Goal: Information Seeking & Learning: Find specific fact

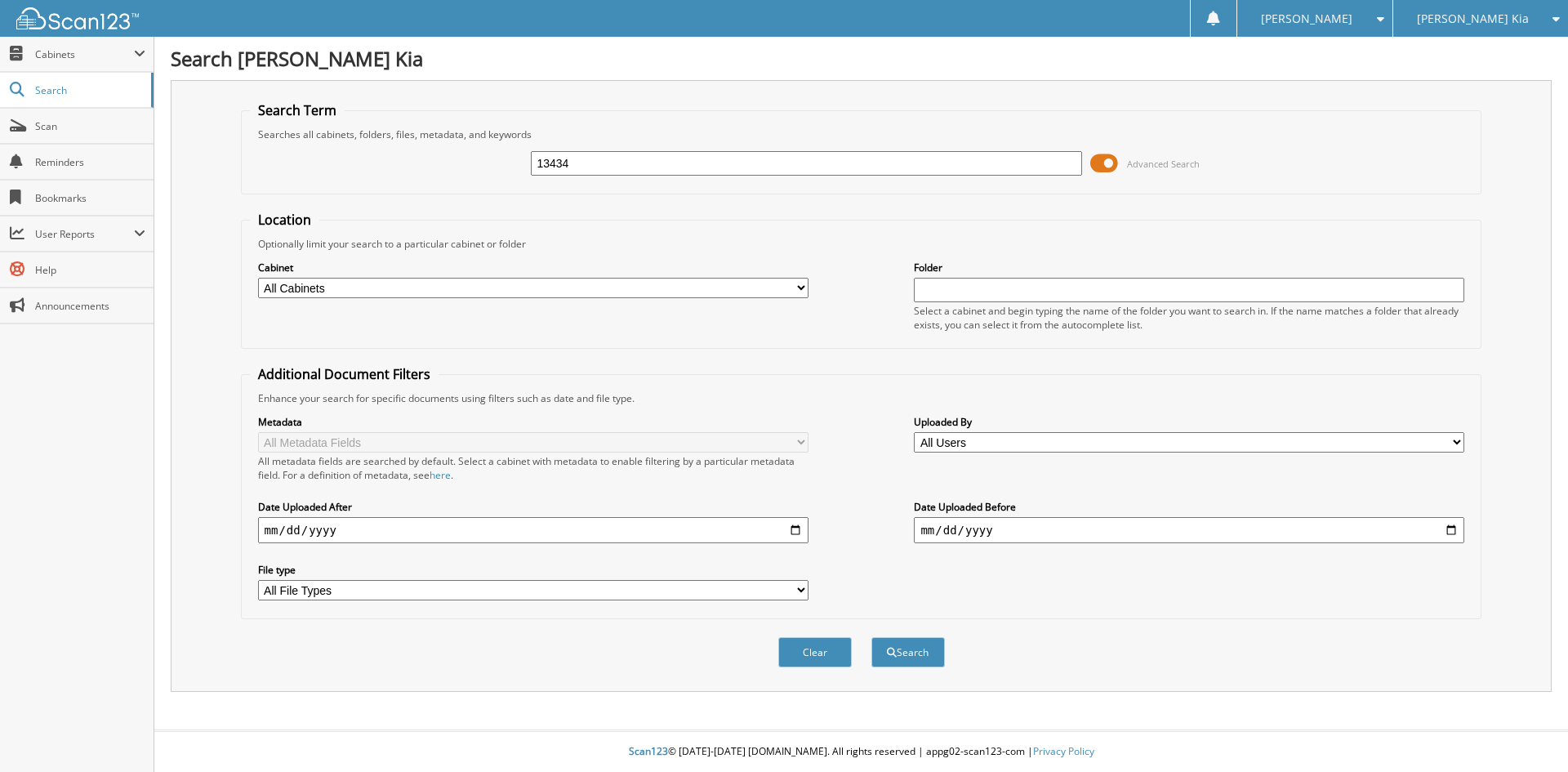
type input "13434"
click at [871, 637] on button "Search" at bounding box center [908, 652] width 73 height 30
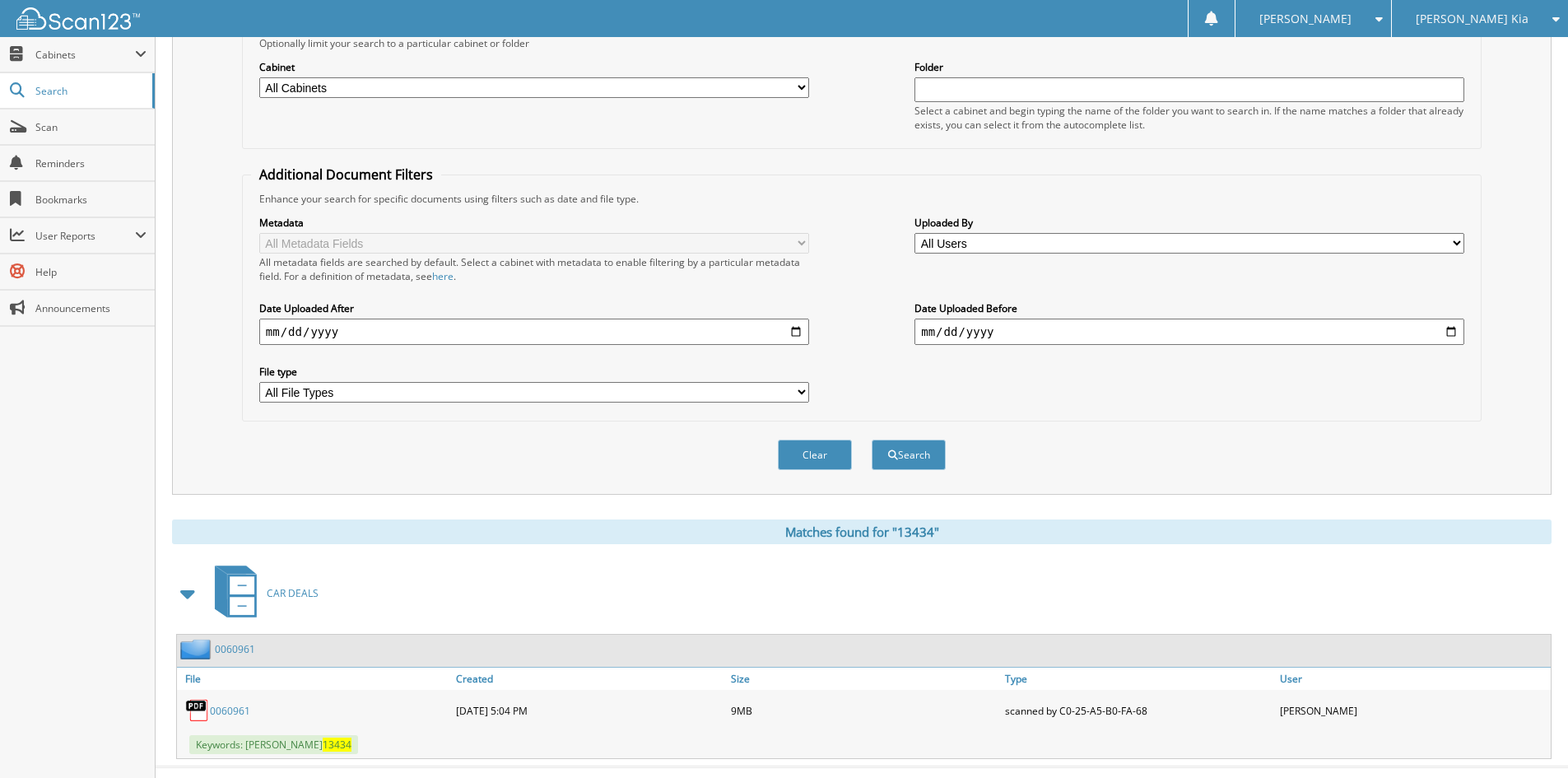
scroll to position [234, 0]
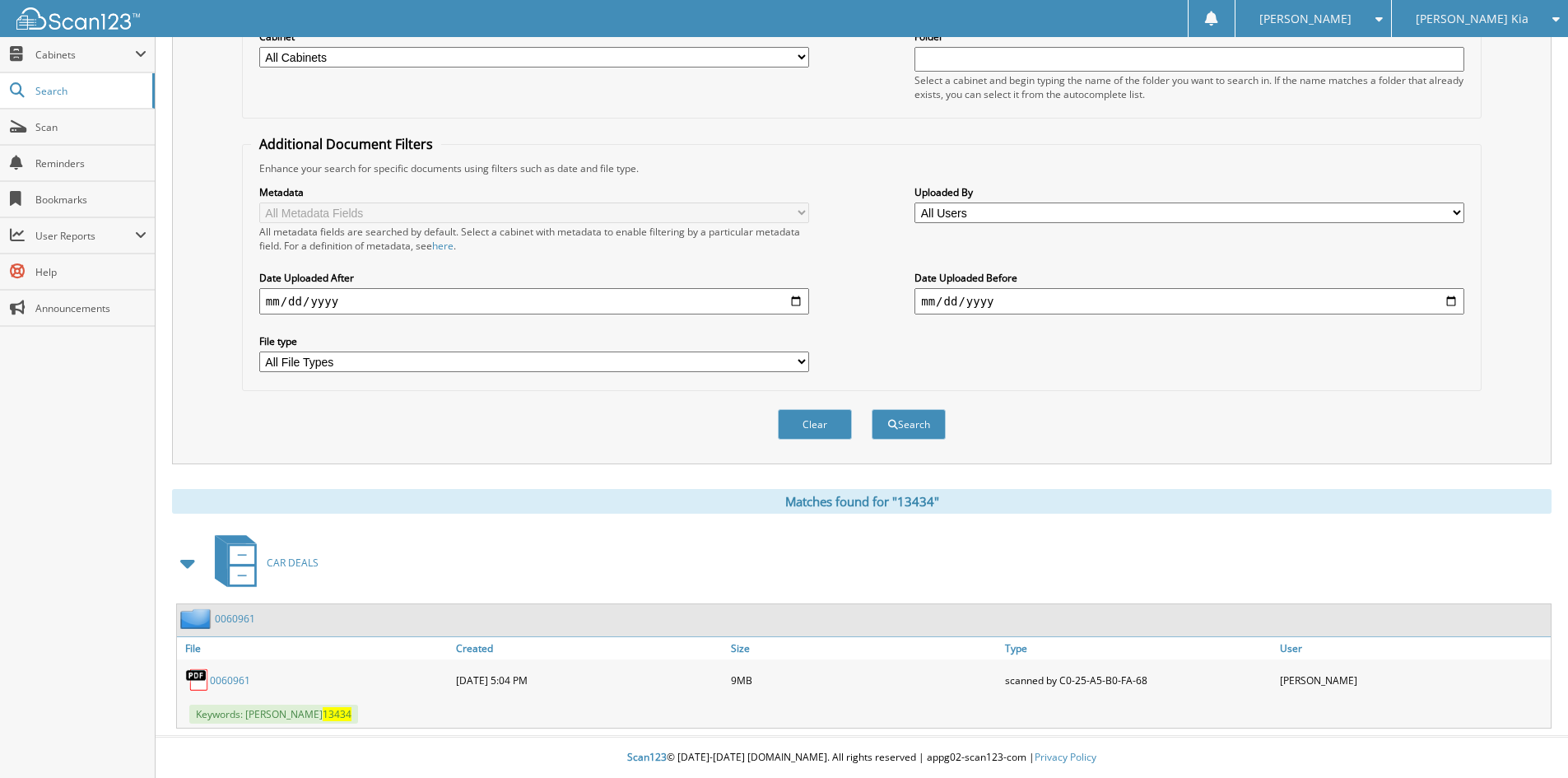
click at [232, 622] on link "0060961" at bounding box center [235, 619] width 41 height 14
